Goal: Check status: Check status

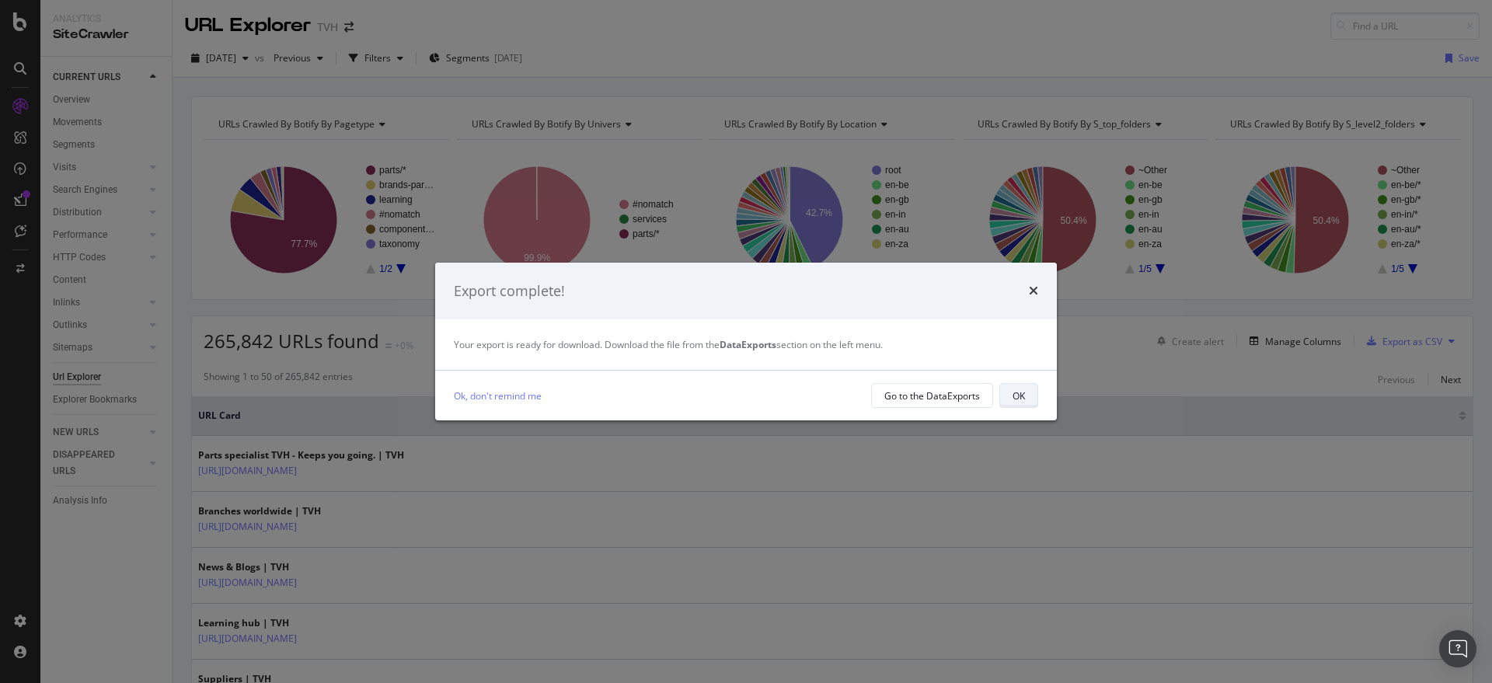
click at [1023, 404] on div "OK" at bounding box center [1018, 396] width 12 height 22
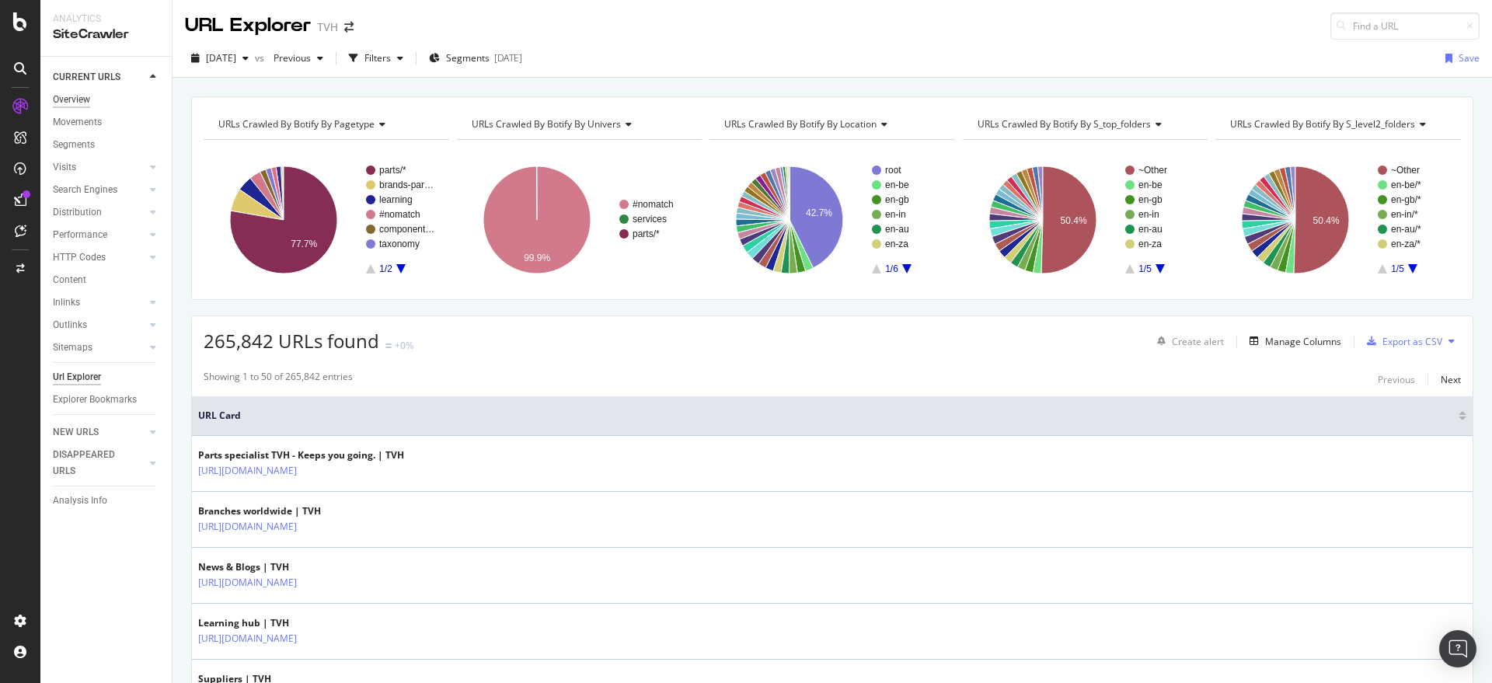
click at [79, 96] on div "Overview" at bounding box center [71, 100] width 37 height 16
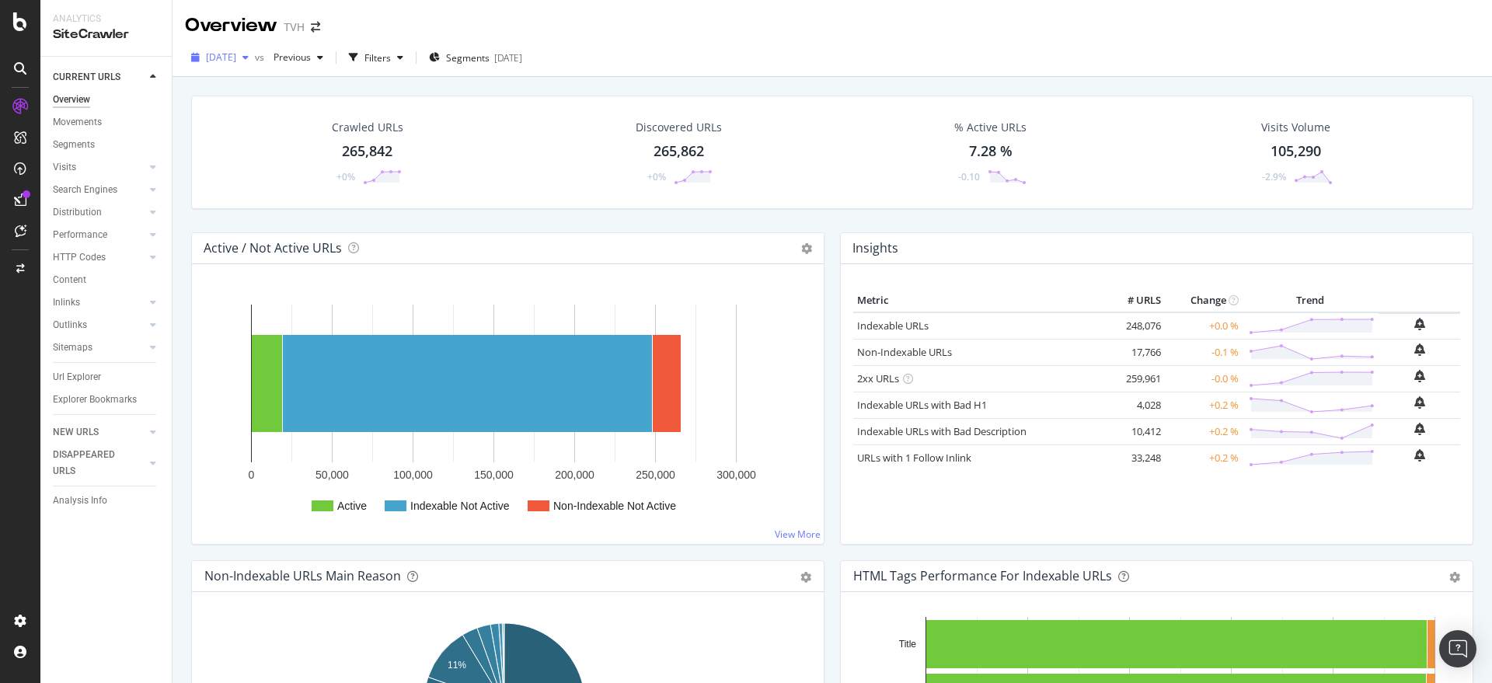
click at [249, 58] on icon "button" at bounding box center [245, 57] width 6 height 9
click at [313, 120] on div "[DATE] 156K URLs" at bounding box center [287, 113] width 185 height 23
